Goal: Find specific page/section: Find specific page/section

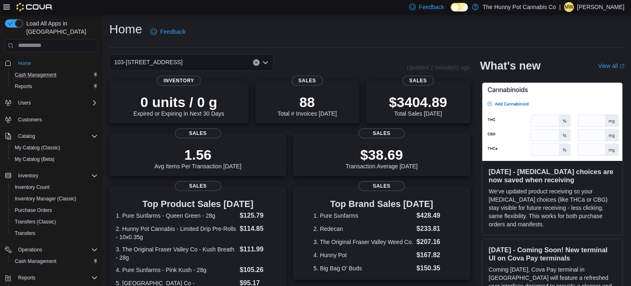
click at [61, 70] on div "Cash Management" at bounding box center [55, 75] width 86 height 10
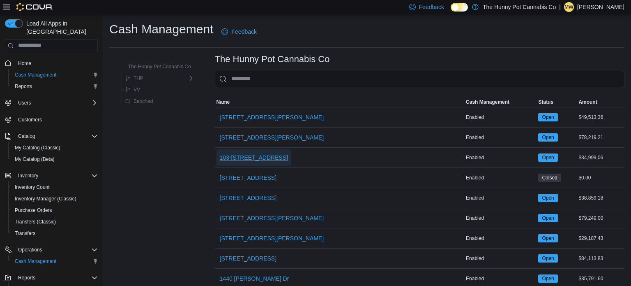
click at [253, 157] on span "103-[STREET_ADDRESS]" at bounding box center [254, 157] width 69 height 8
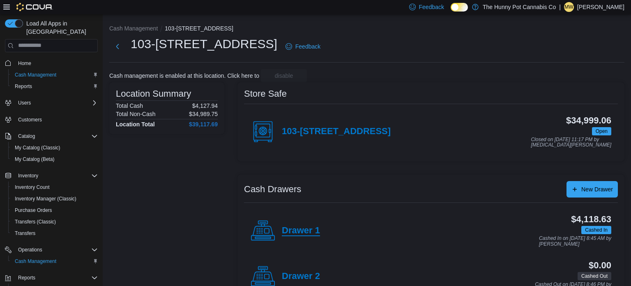
click at [294, 233] on h4 "Drawer 1" at bounding box center [301, 230] width 38 height 11
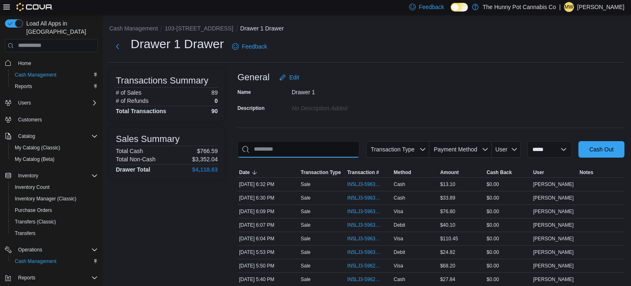
click at [313, 149] on input "This is a search bar. As you type, the results lower in the page will automatic…" at bounding box center [298, 149] width 122 height 16
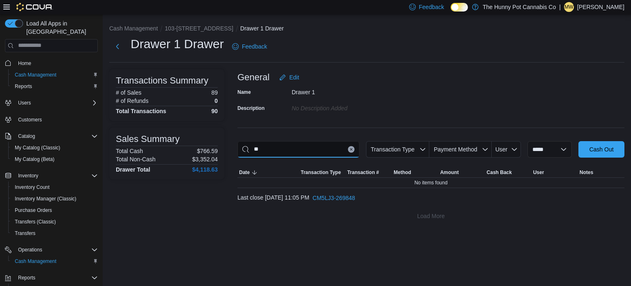
type input "*"
